Goal: Information Seeking & Learning: Learn about a topic

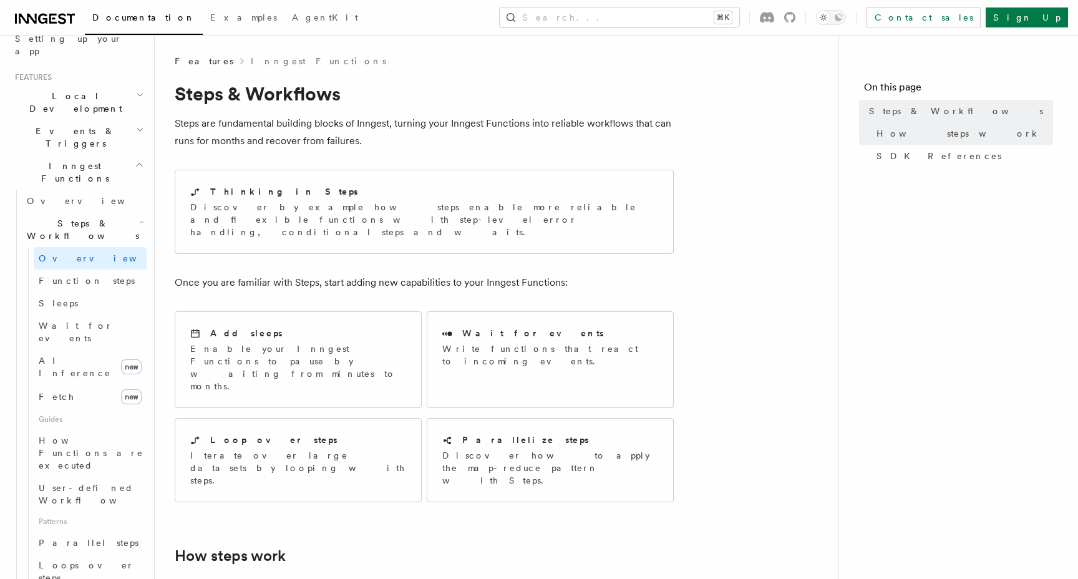
scroll to position [245, 0]
click at [82, 320] on span "Wait for events" at bounding box center [76, 331] width 74 height 22
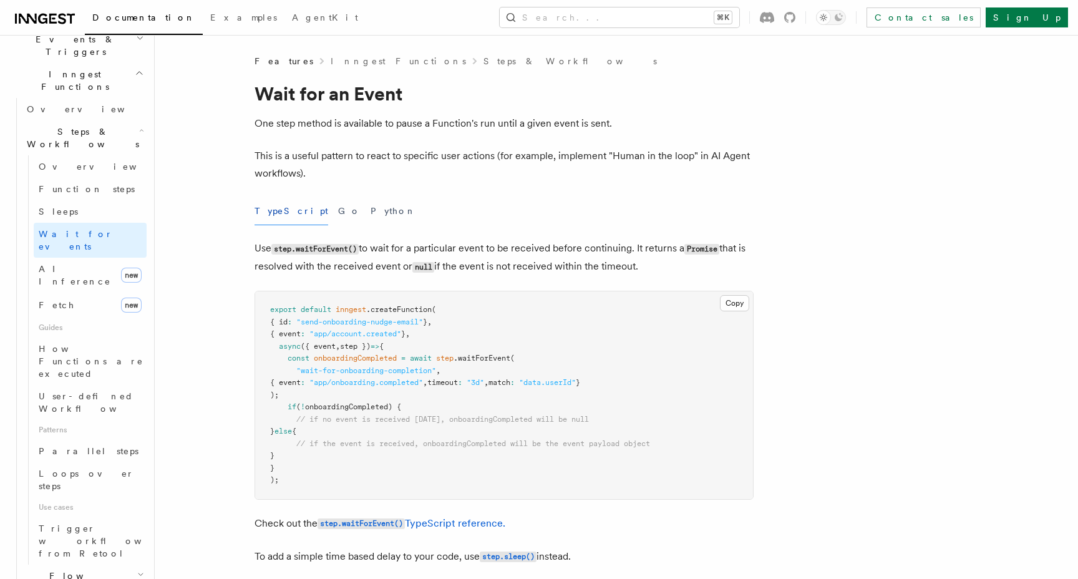
scroll to position [337, 0]
click at [77, 521] on span "Trigger workflows from Retool" at bounding box center [107, 539] width 137 height 37
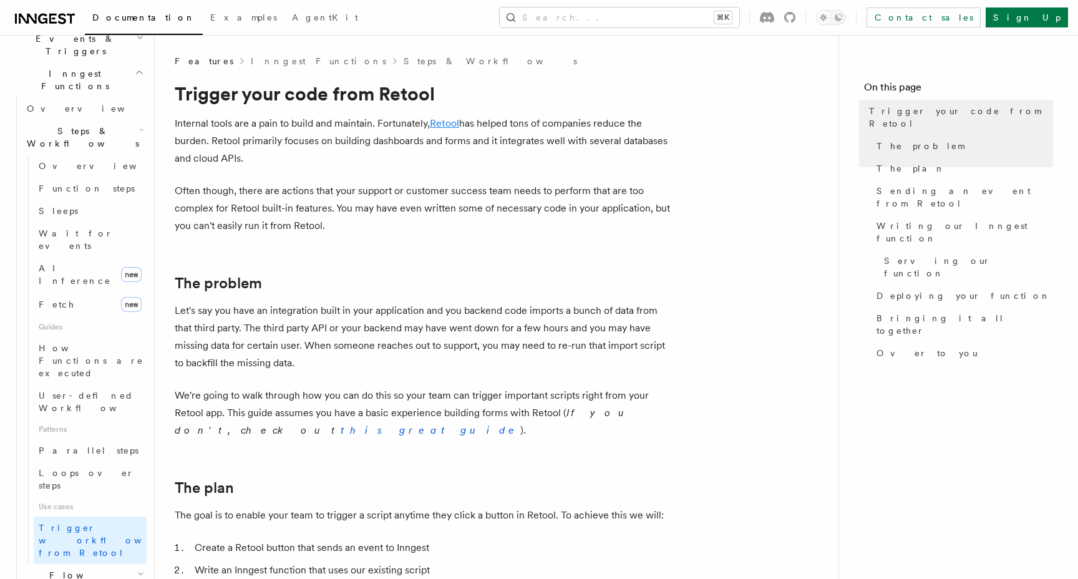
click at [441, 124] on link "Retool" at bounding box center [444, 123] width 29 height 12
click at [112, 564] on h2 "Flow Control new" at bounding box center [84, 581] width 125 height 35
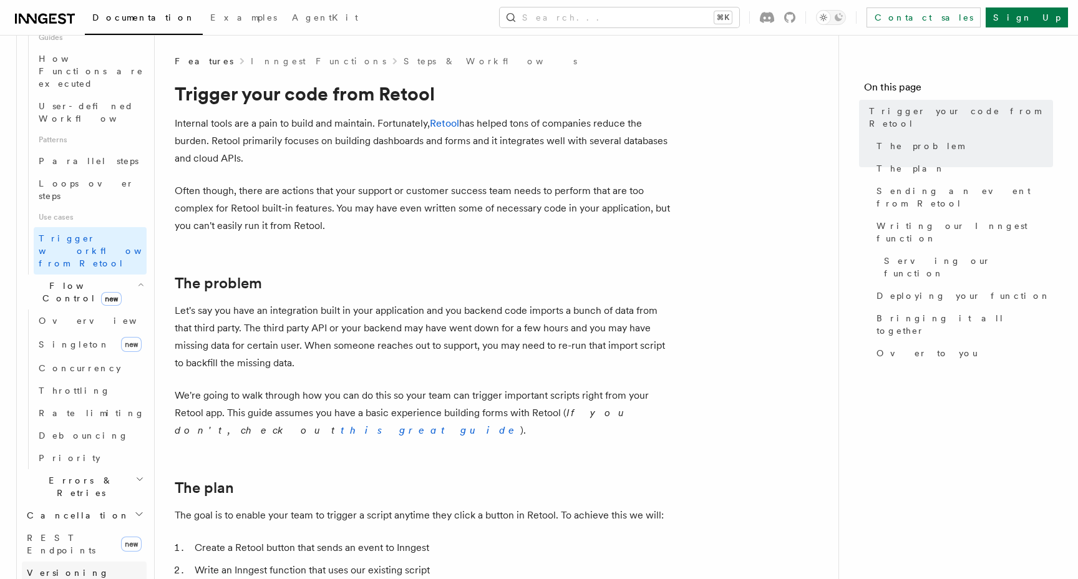
scroll to position [627, 0]
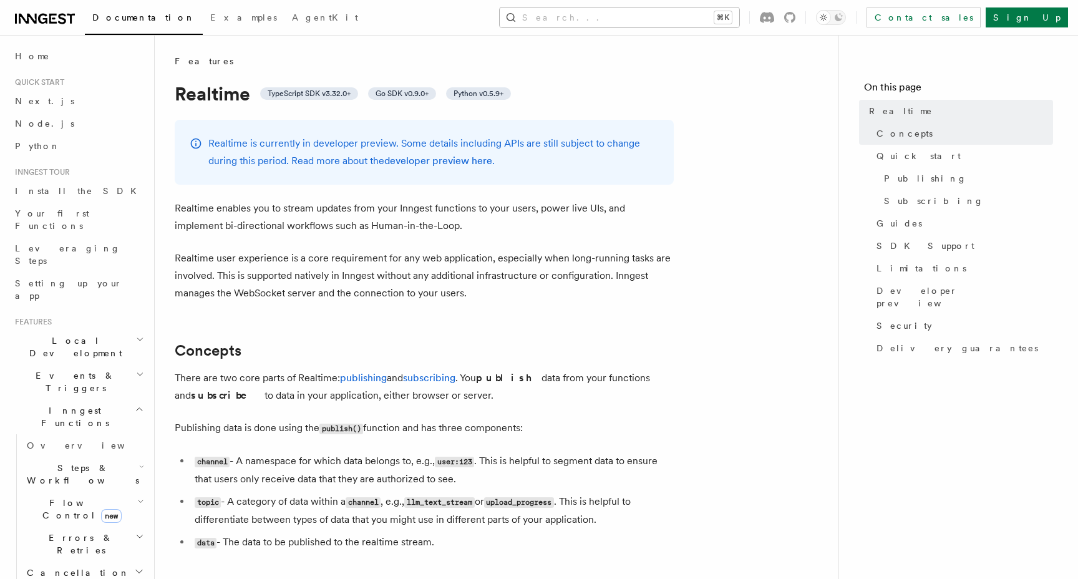
click at [646, 22] on button "Search... ⌘K" at bounding box center [620, 17] width 240 height 20
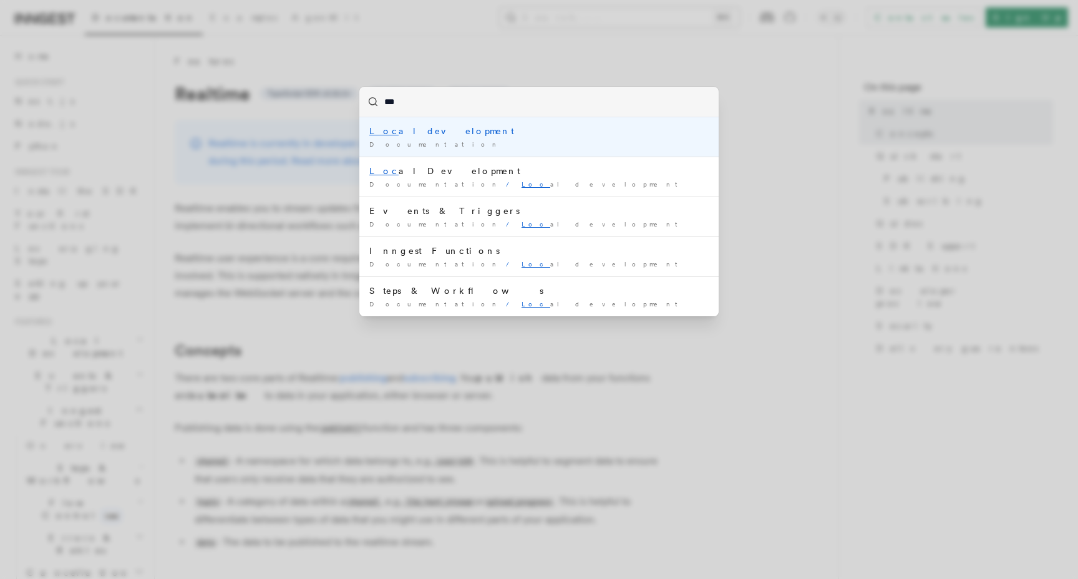
type input "****"
click at [465, 145] on div "Documentation /" at bounding box center [538, 144] width 339 height 9
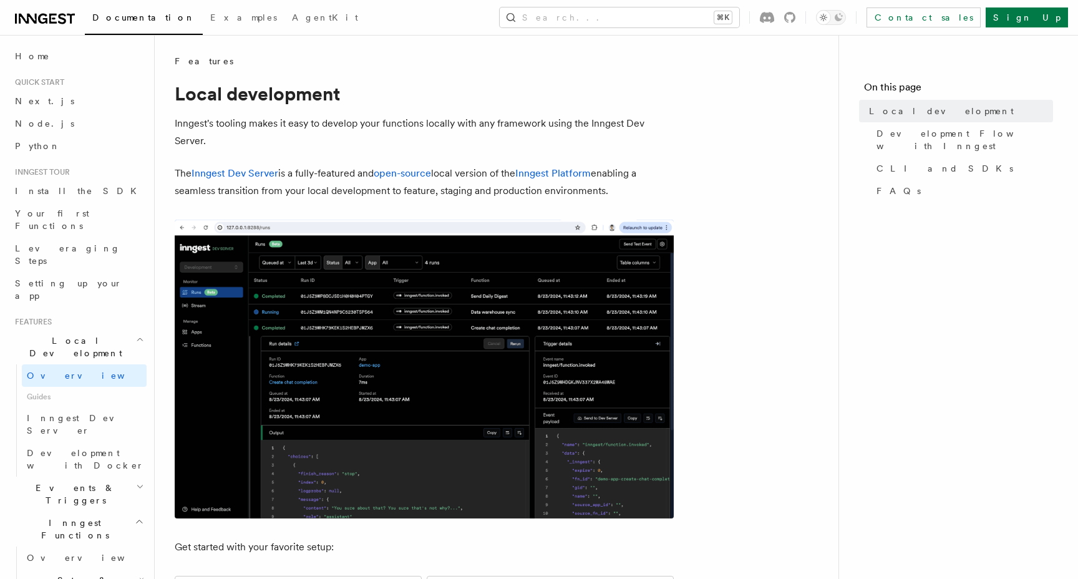
click at [500, 291] on img at bounding box center [424, 369] width 499 height 299
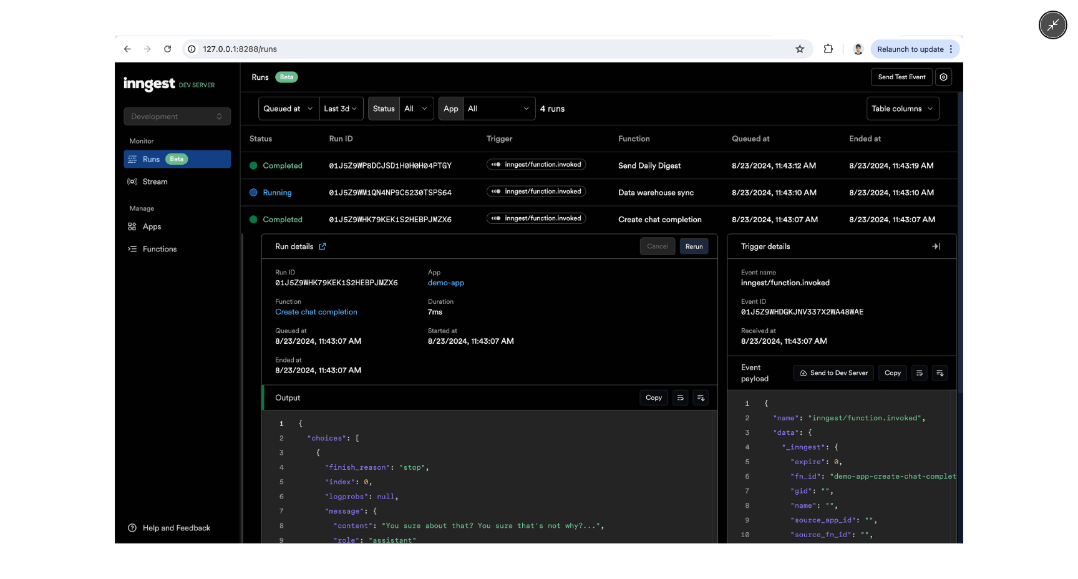
click at [871, 81] on img at bounding box center [539, 290] width 848 height 508
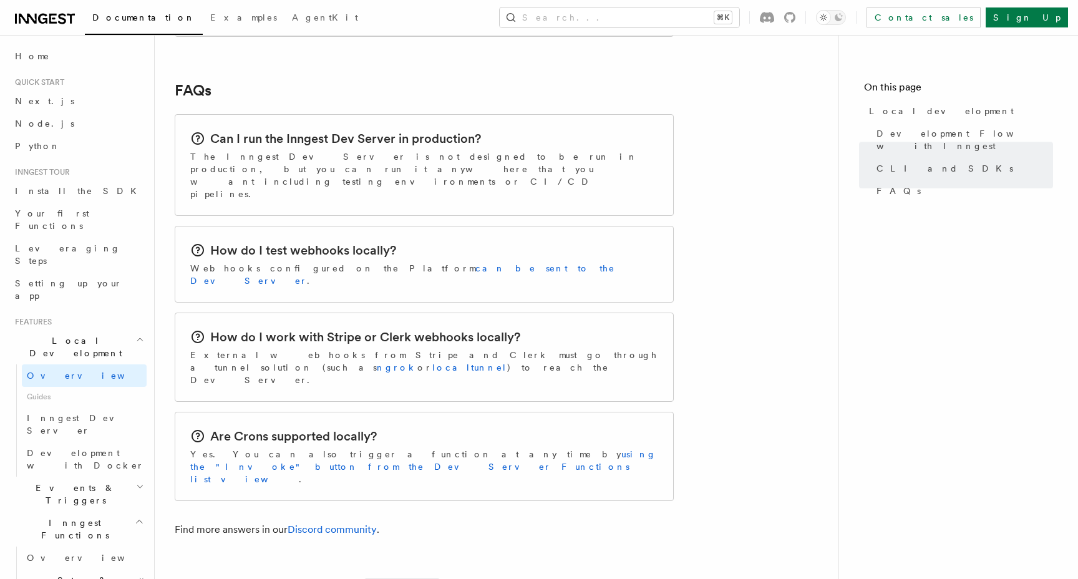
scroll to position [1980, 0]
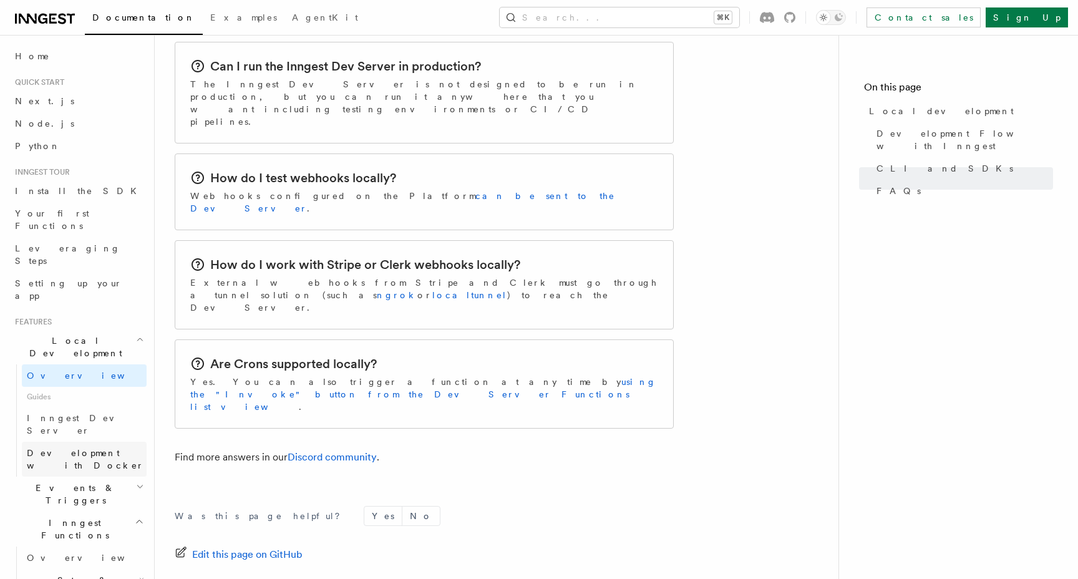
click at [89, 448] on span "Development with Docker" at bounding box center [85, 459] width 117 height 22
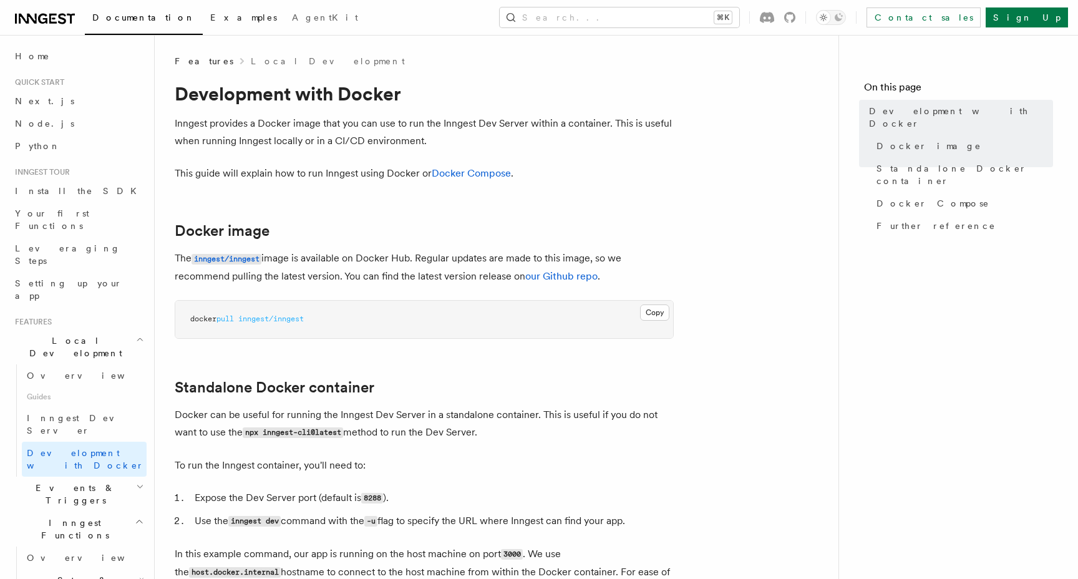
click at [210, 21] on span "Examples" at bounding box center [243, 17] width 67 height 10
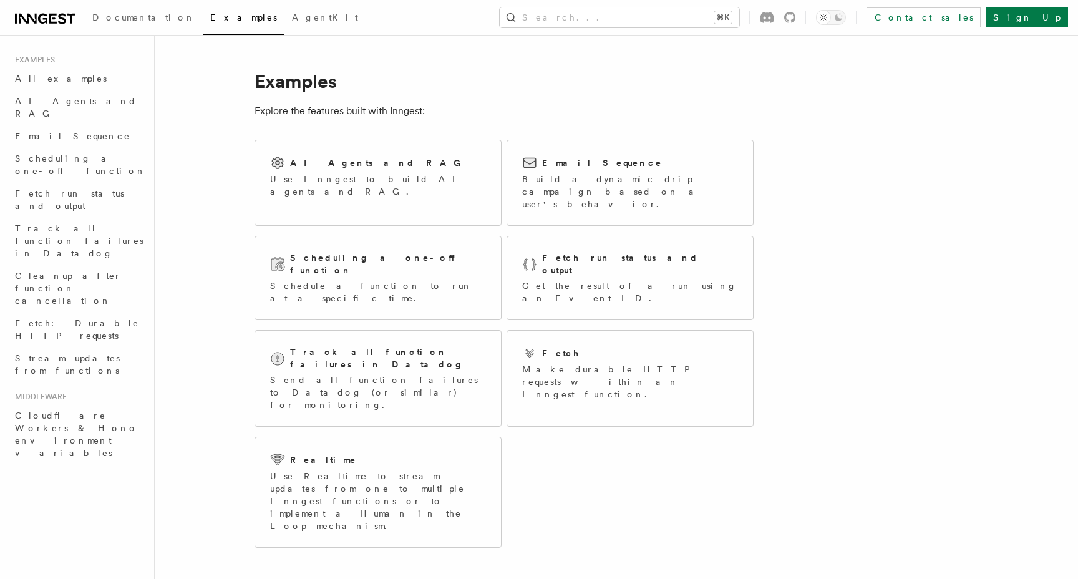
click at [54, 27] on div "Documentation Examples AgentKit Search... ⌘K Contact sales Sign Up" at bounding box center [539, 17] width 1078 height 35
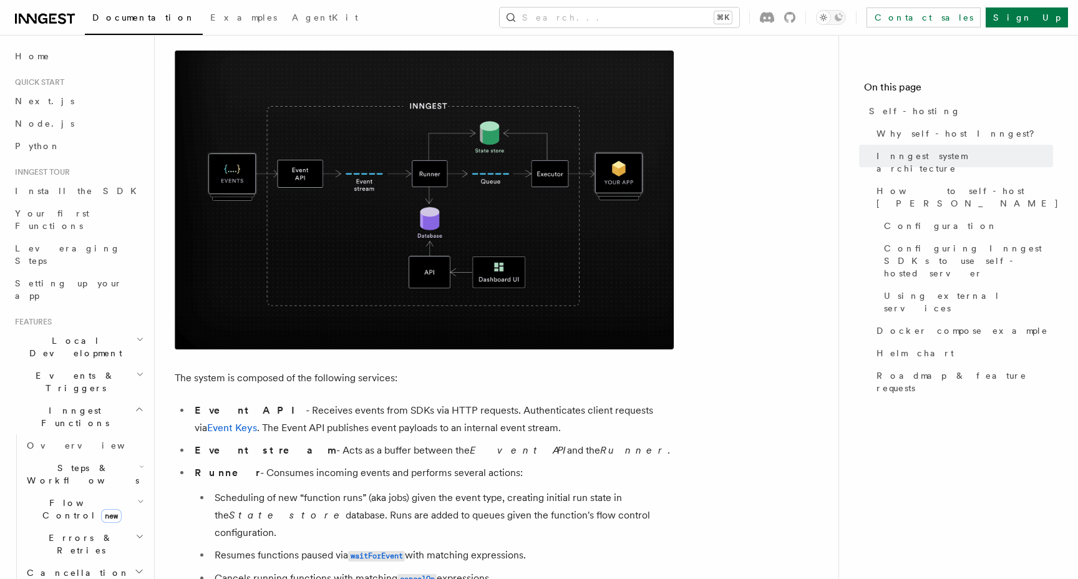
scroll to position [417, 0]
